Goal: Information Seeking & Learning: Understand process/instructions

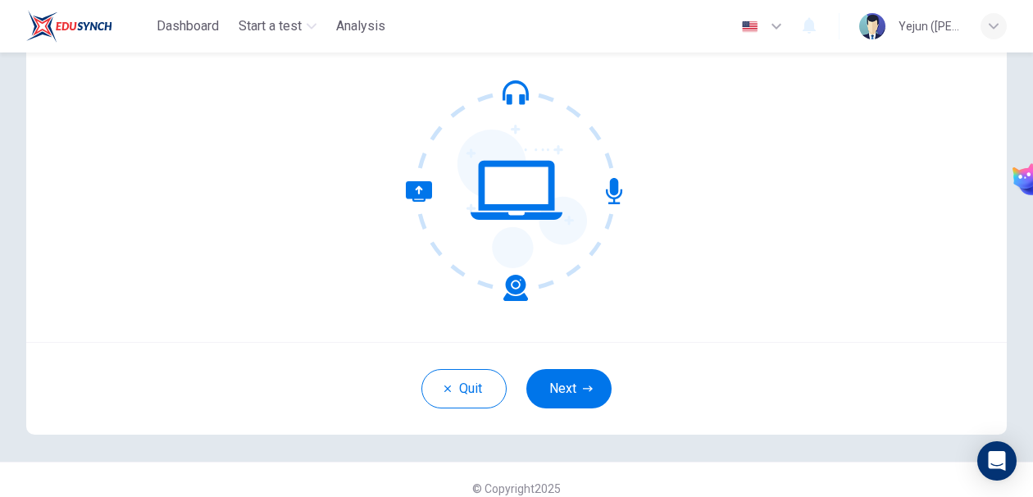
scroll to position [152, 0]
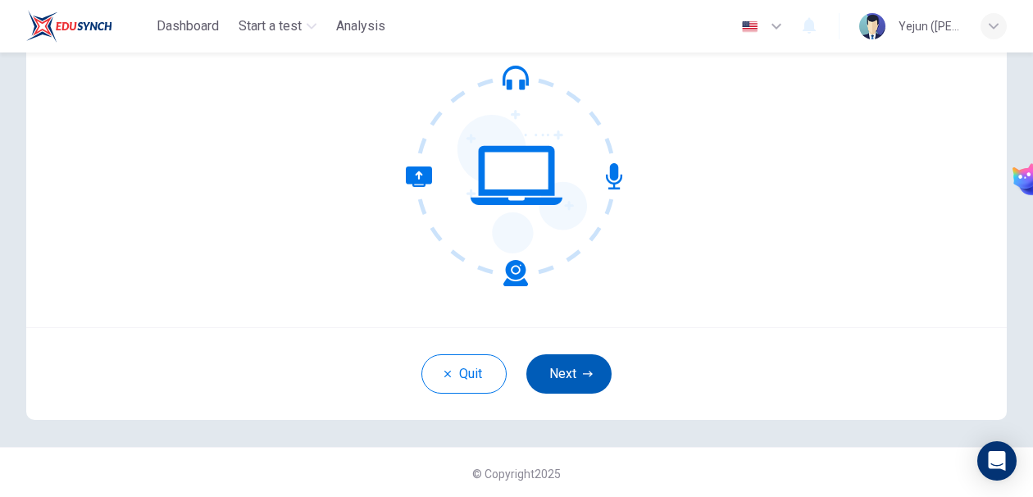
click at [552, 362] on button "Next" at bounding box center [568, 373] width 85 height 39
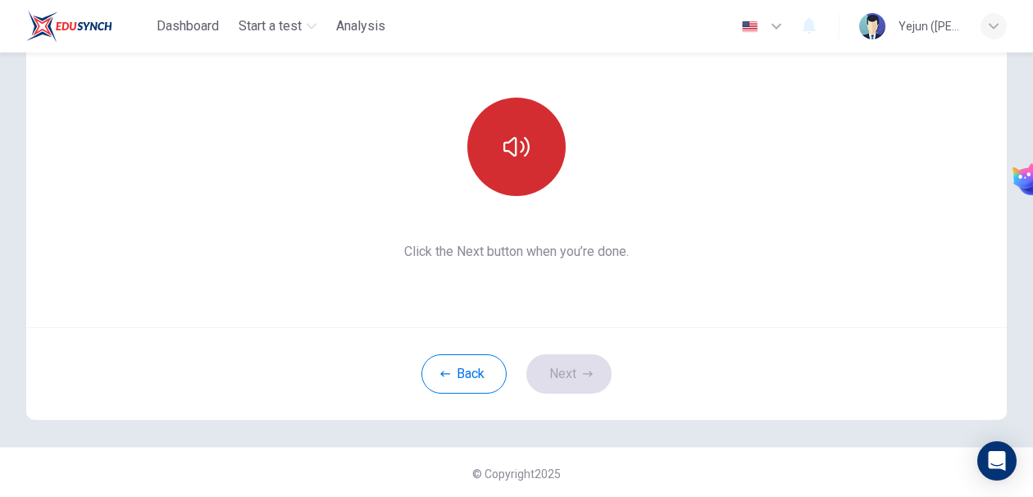
click at [525, 162] on button "button" at bounding box center [516, 147] width 98 height 98
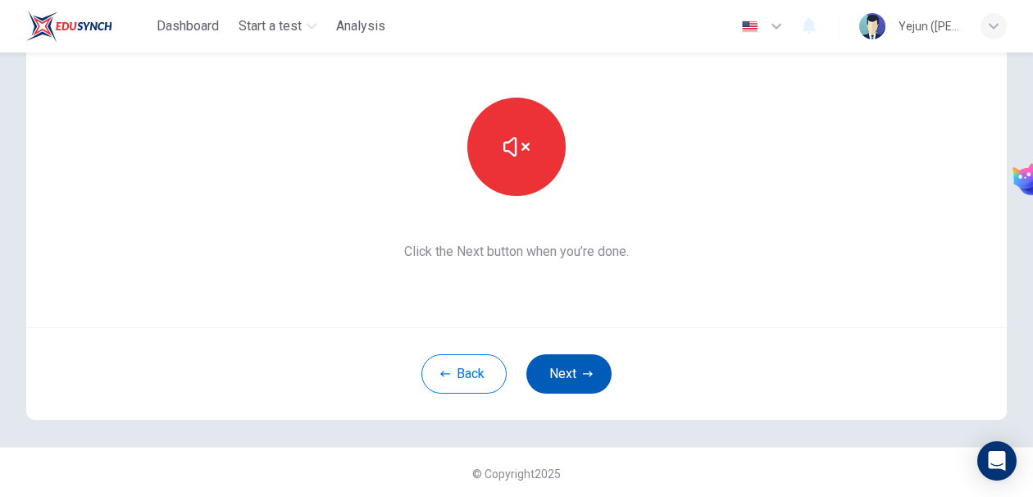
click at [572, 380] on button "Next" at bounding box center [568, 373] width 85 height 39
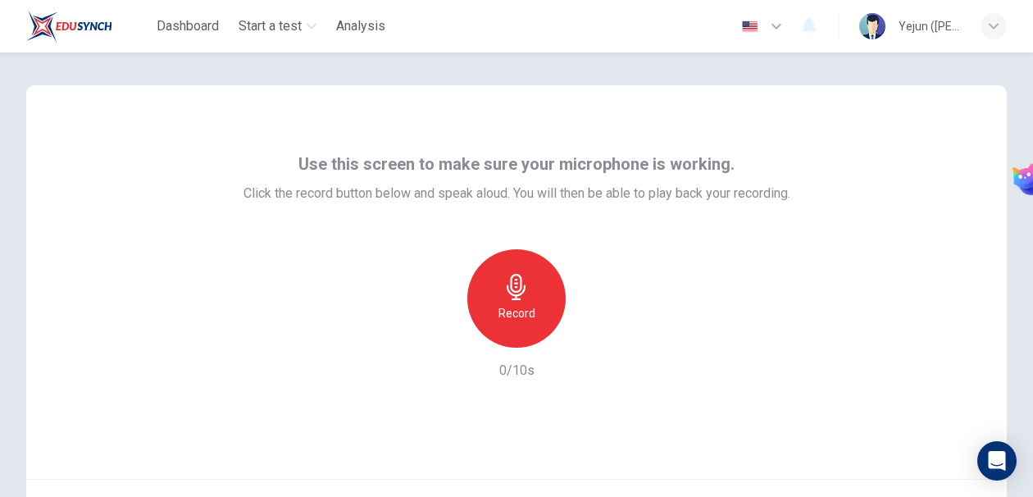
scroll to position [154, 0]
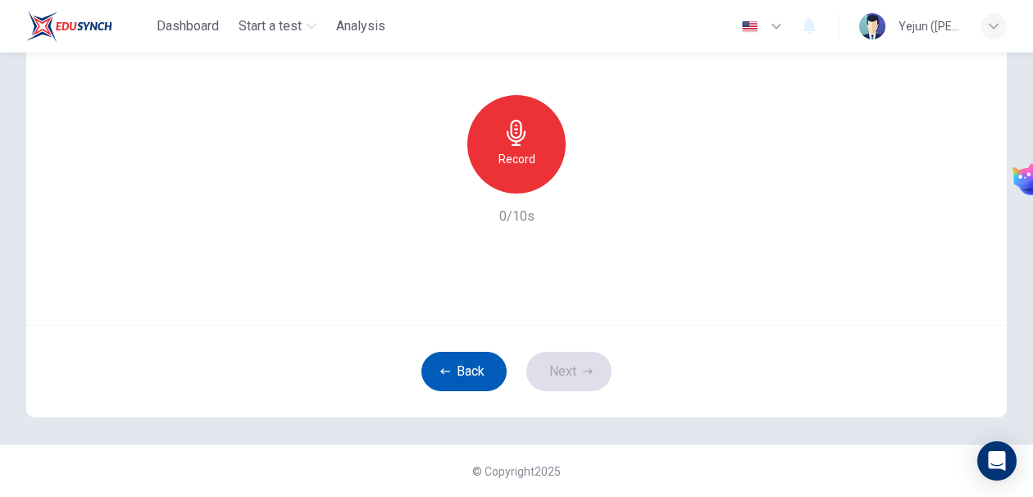
click at [457, 366] on button "Back" at bounding box center [463, 371] width 85 height 39
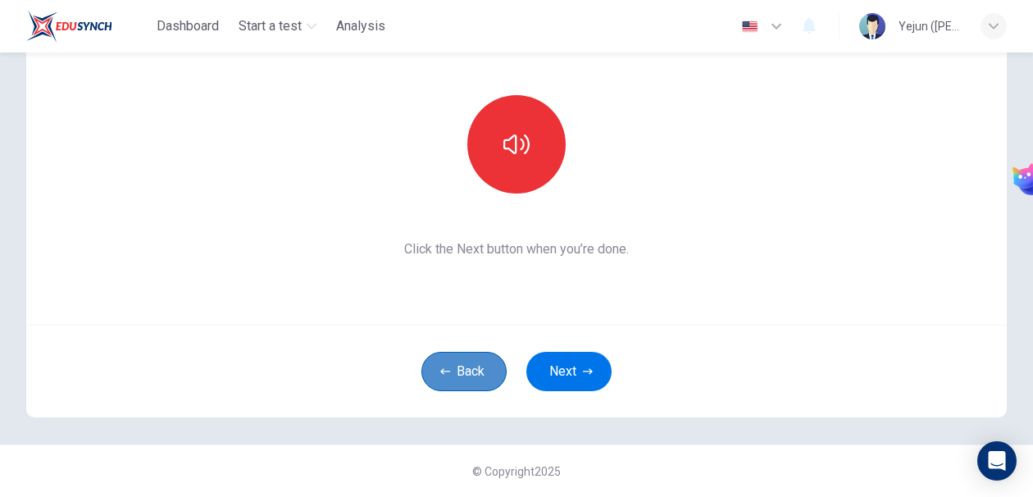
click at [457, 366] on button "Back" at bounding box center [463, 371] width 85 height 39
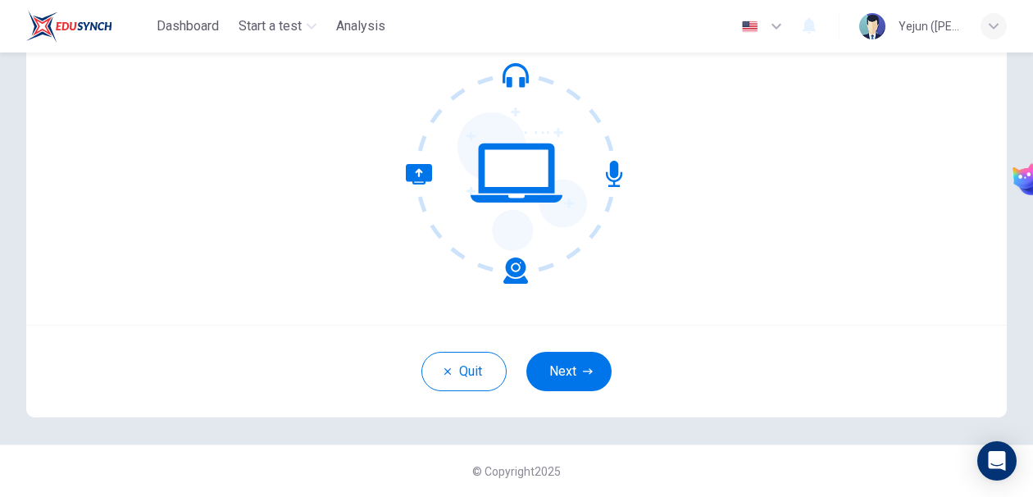
click at [757, 21] on img "button" at bounding box center [749, 26] width 20 height 12
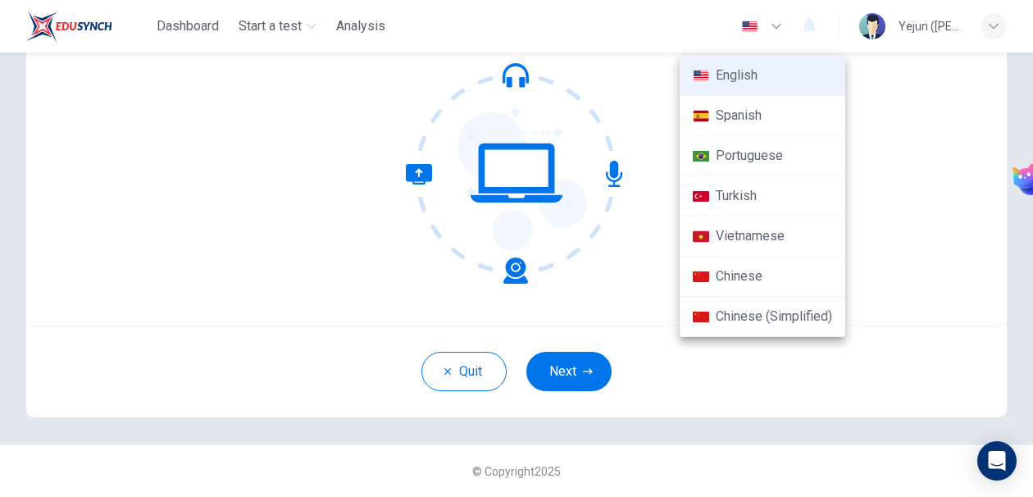
click at [735, 270] on li "Chinese" at bounding box center [762, 277] width 166 height 40
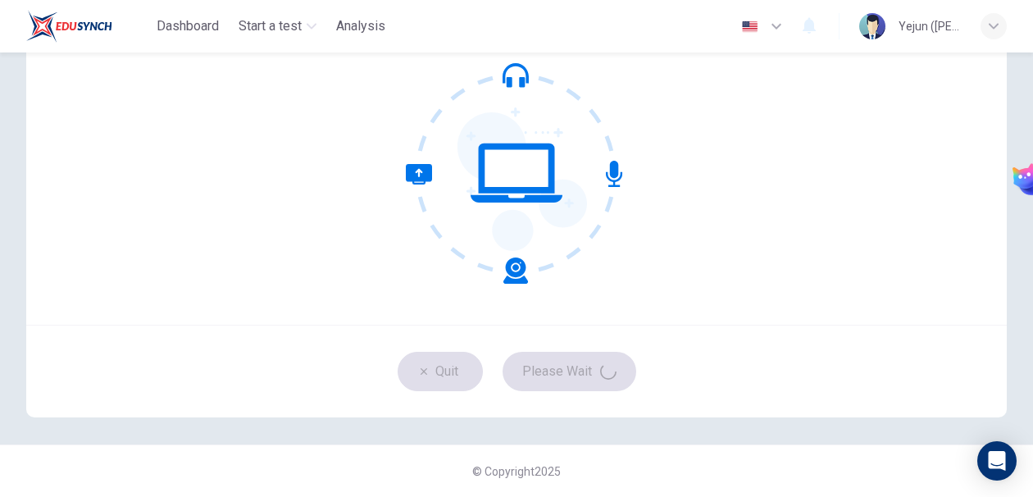
scroll to position [143, 0]
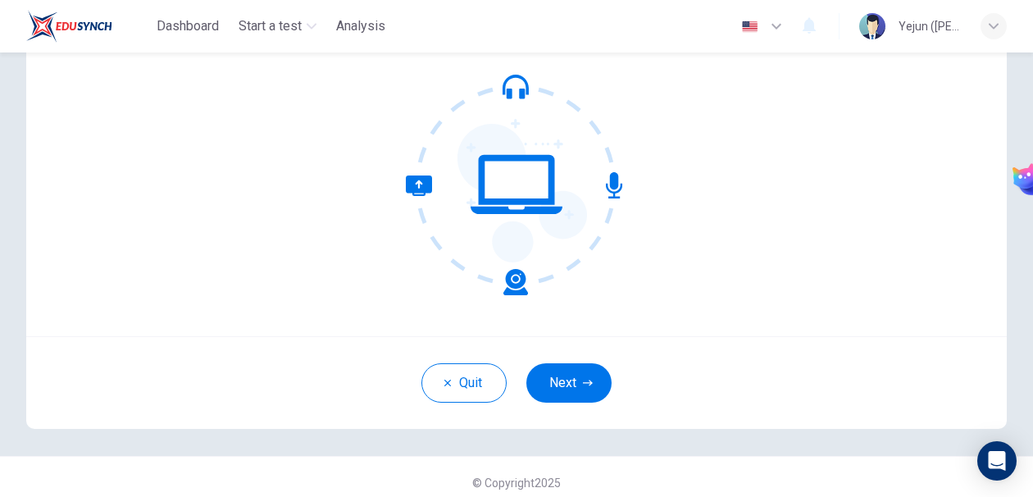
type input "zh"
